Goal: Information Seeking & Learning: Understand process/instructions

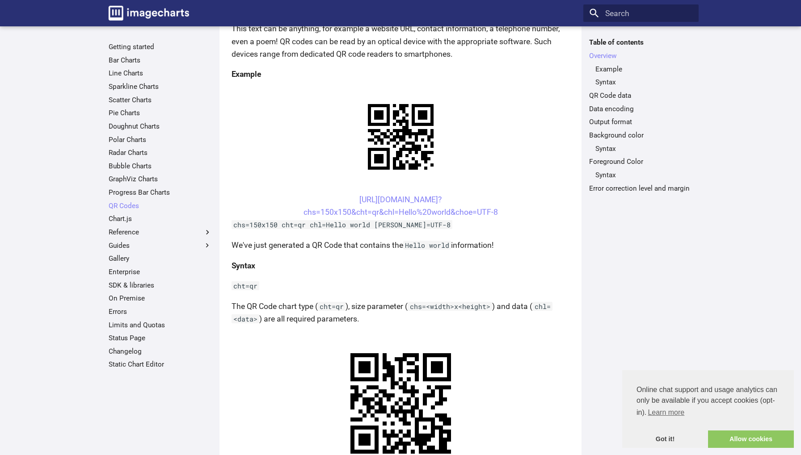
scroll to position [172, 0]
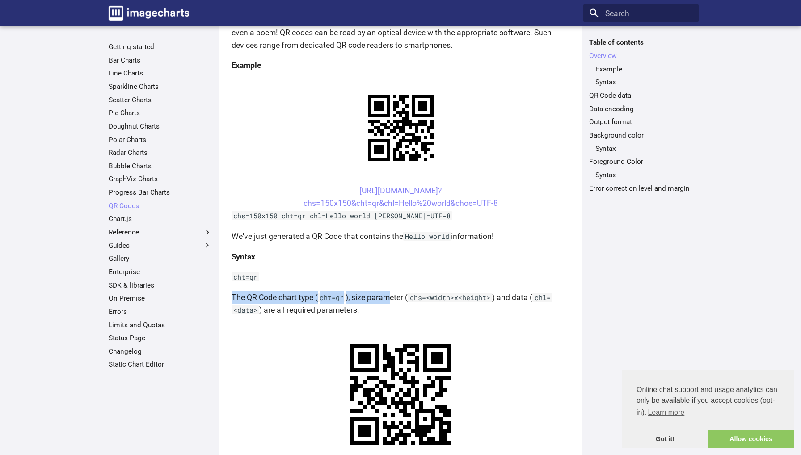
drag, startPoint x: 230, startPoint y: 296, endPoint x: 393, endPoint y: 298, distance: 162.6
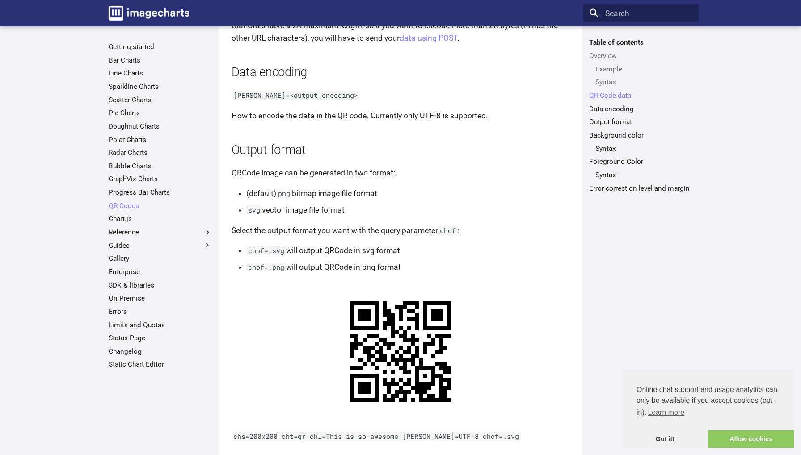
scroll to position [908, 0]
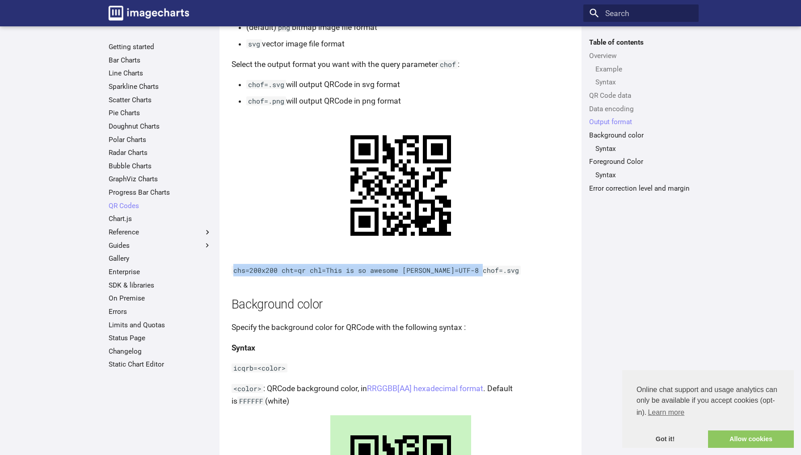
drag, startPoint x: 235, startPoint y: 281, endPoint x: 494, endPoint y: 285, distance: 259.2
click at [494, 277] on p "chs=200x200 cht=qr chl=This is so awesome choe=UTF-8 chof=.svg" at bounding box center [400, 270] width 338 height 13
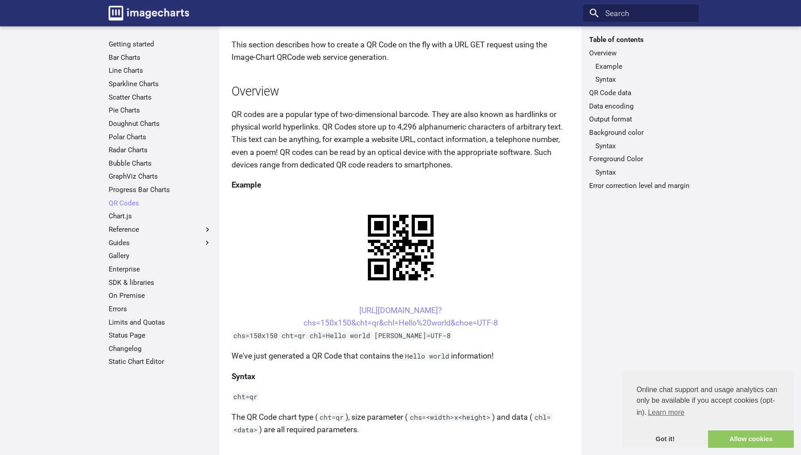
scroll to position [0, 0]
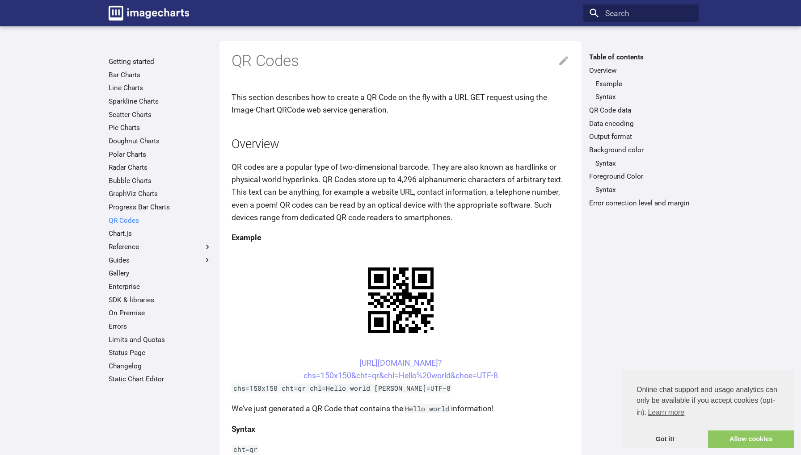
click at [129, 218] on link "QR Codes" at bounding box center [160, 220] width 103 height 9
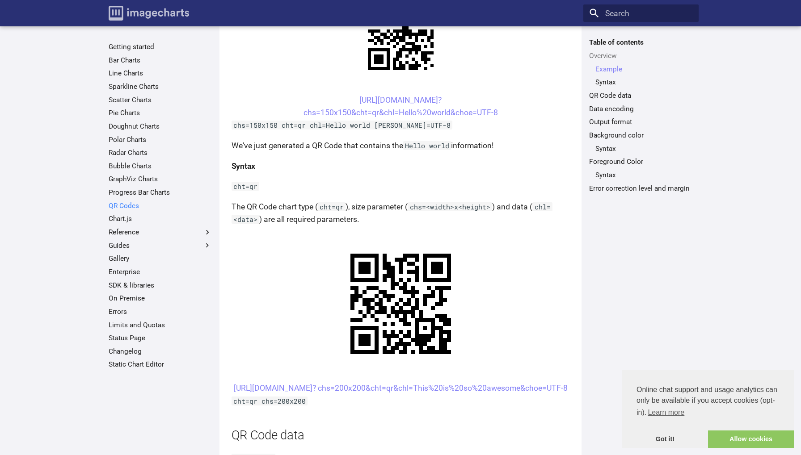
scroll to position [200, 0]
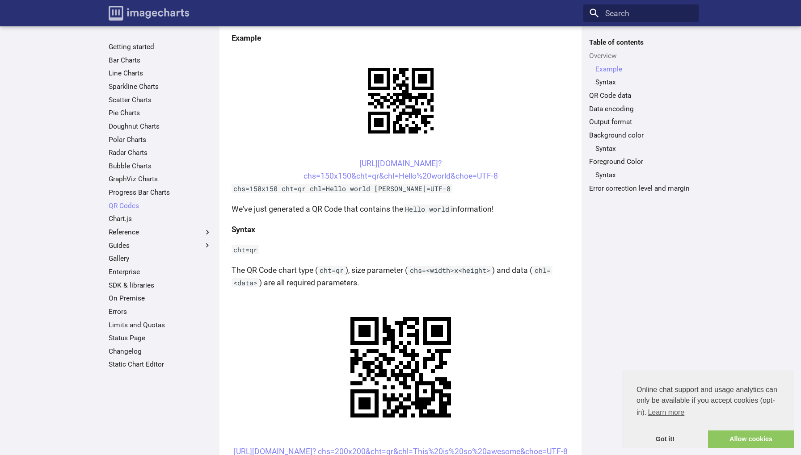
click at [148, 10] on img "Image-Charts documentation" at bounding box center [149, 13] width 80 height 15
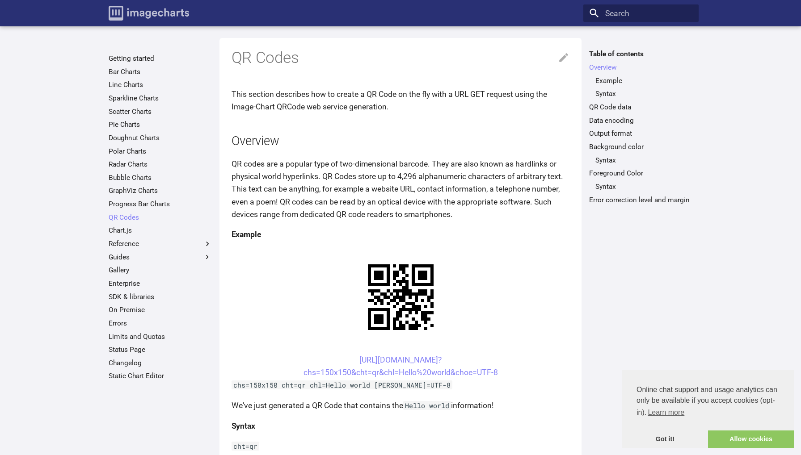
scroll to position [0, 0]
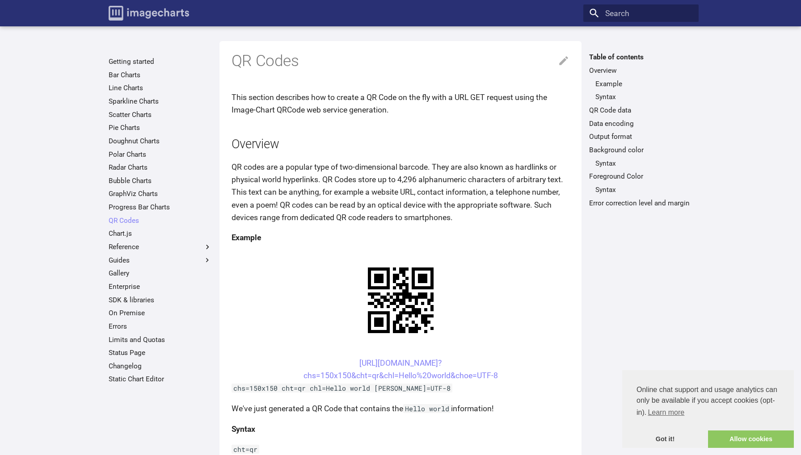
click at [173, 11] on img "Image-Charts documentation" at bounding box center [149, 13] width 80 height 15
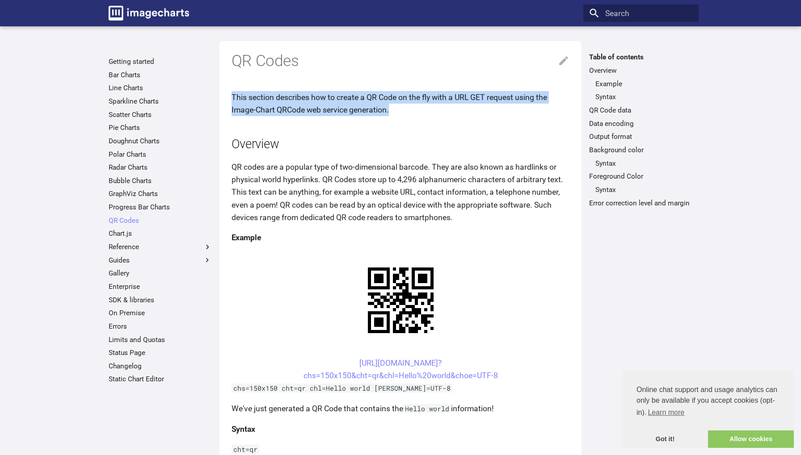
drag, startPoint x: 233, startPoint y: 92, endPoint x: 411, endPoint y: 108, distance: 178.9
click at [411, 108] on p "This section describes how to create a QR Code on the fly with a URL GET reques…" at bounding box center [400, 103] width 338 height 25
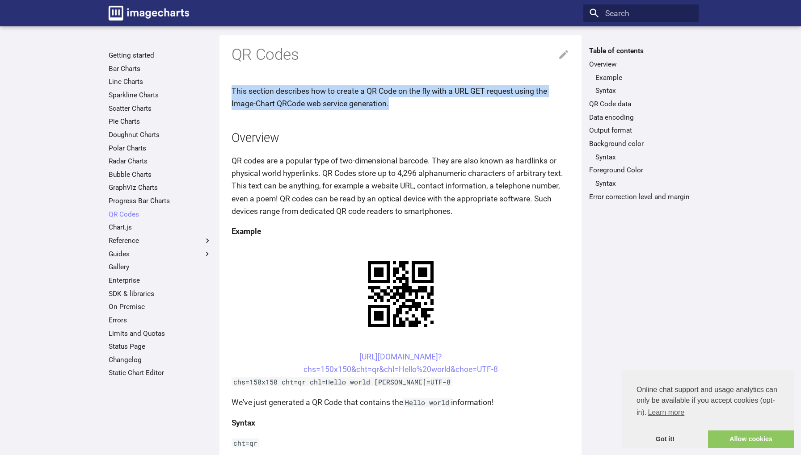
scroll to position [15, 0]
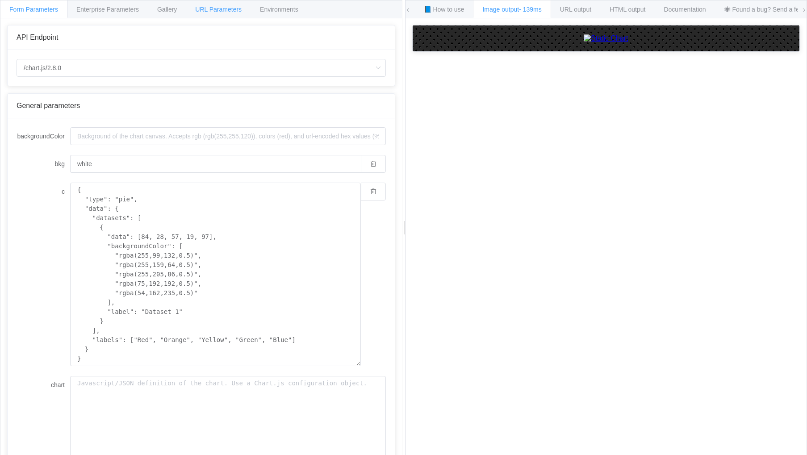
click at [215, 10] on span "URL Parameters" at bounding box center [218, 9] width 46 height 7
click at [438, 12] on span "📘 How to use" at bounding box center [444, 9] width 41 height 7
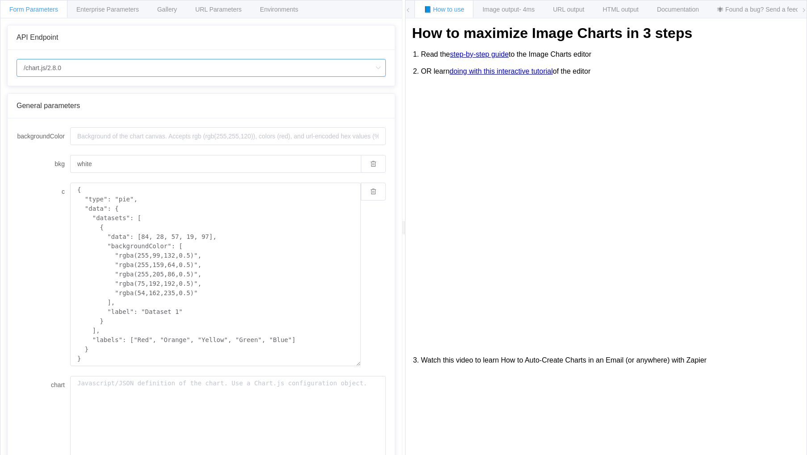
click at [34, 69] on input "/chart.js/2.8.0" at bounding box center [201, 68] width 369 height 18
click at [229, 11] on span "URL Parameters" at bounding box center [218, 9] width 46 height 7
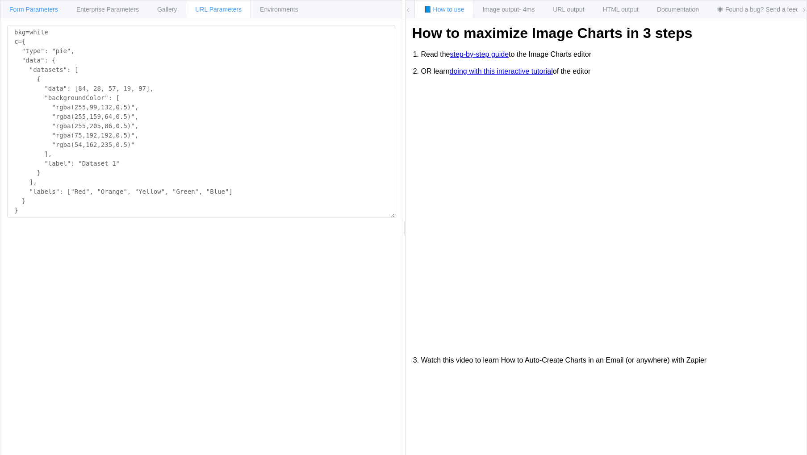
click at [50, 13] on span "Form Parameters" at bounding box center [33, 9] width 49 height 7
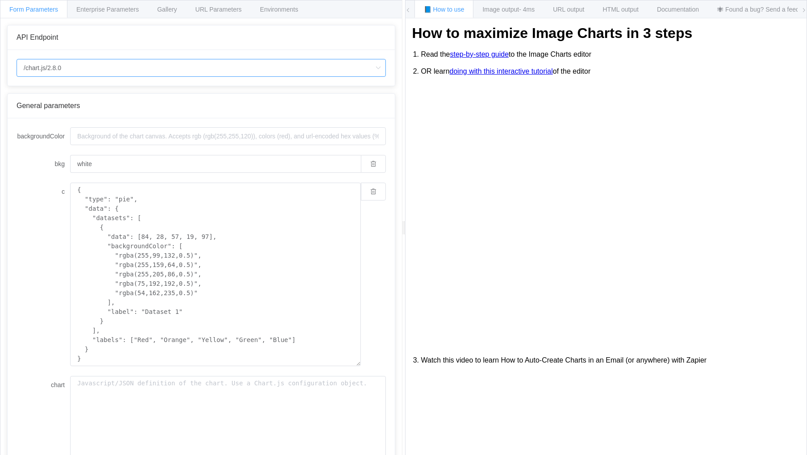
click at [96, 70] on input "/chart.js/2.8.0" at bounding box center [201, 68] width 369 height 18
click at [124, 140] on input "backgroundColor" at bounding box center [228, 136] width 316 height 18
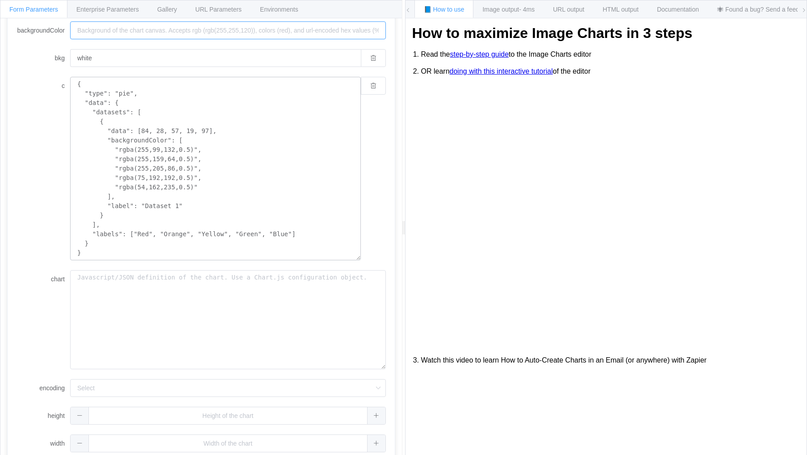
scroll to position [115, 0]
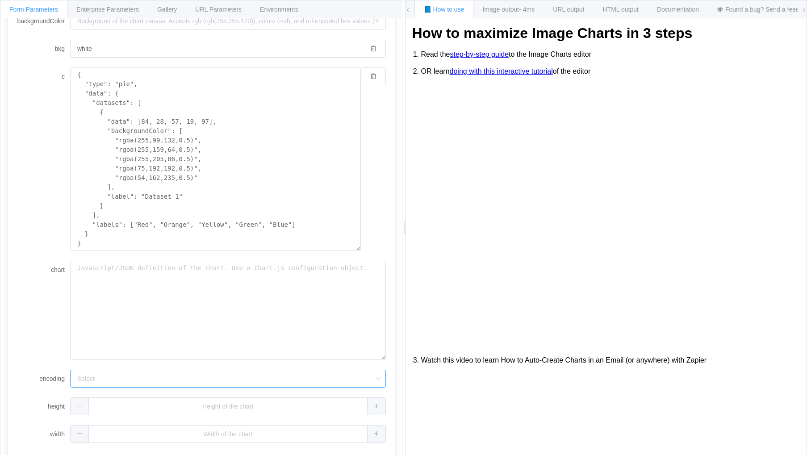
click at [85, 371] on input "encoding" at bounding box center [228, 379] width 316 height 18
click at [52, 328] on div "chart" at bounding box center [201, 310] width 369 height 99
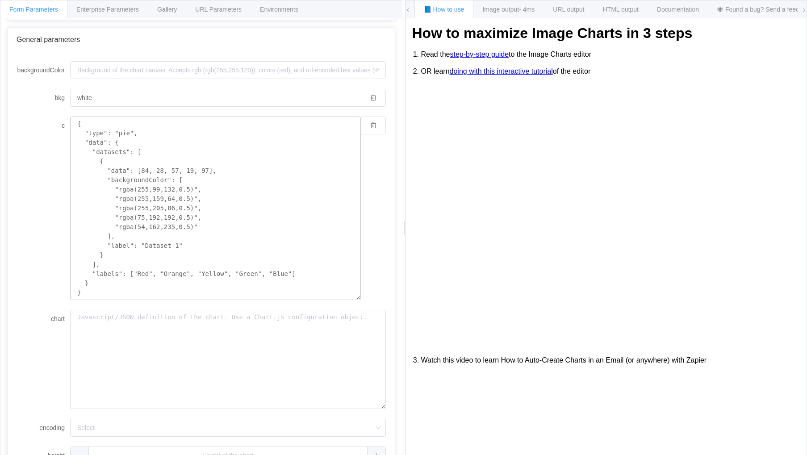
scroll to position [0, 0]
